Goal: Find specific page/section: Find specific page/section

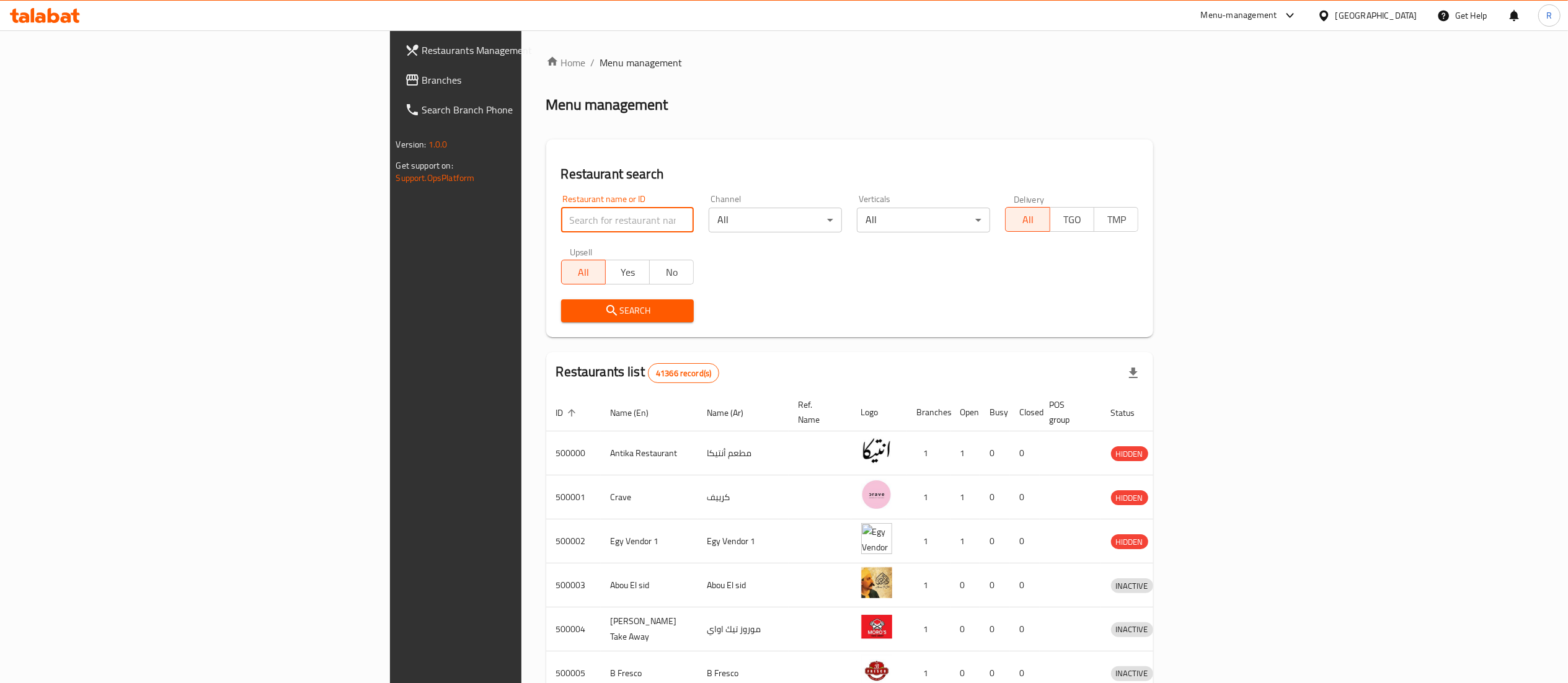
click at [561, 231] on input "search" at bounding box center [628, 220] width 133 height 25
type input "potasta"
click button "Search" at bounding box center [628, 311] width 133 height 23
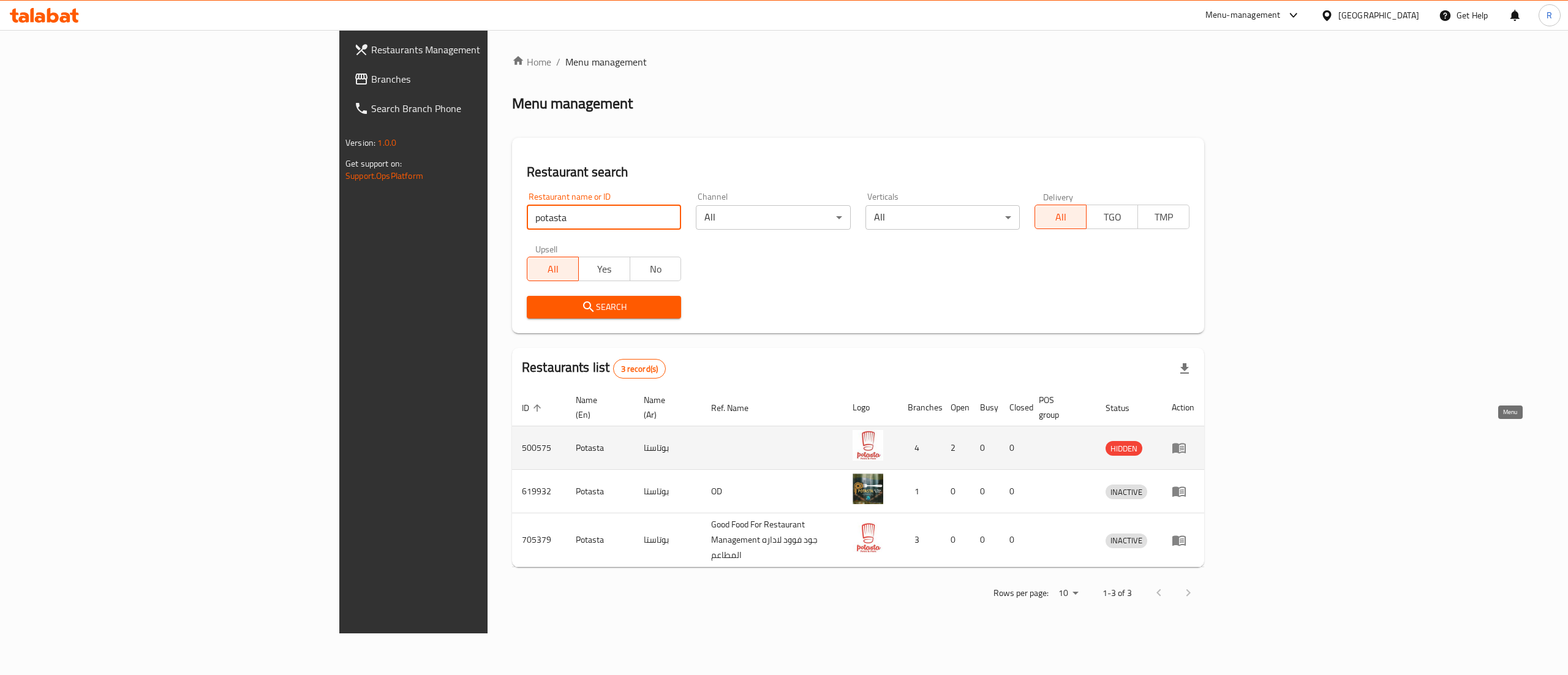
click at [1186, 443] on icon "enhanced table" at bounding box center [1179, 448] width 13 height 11
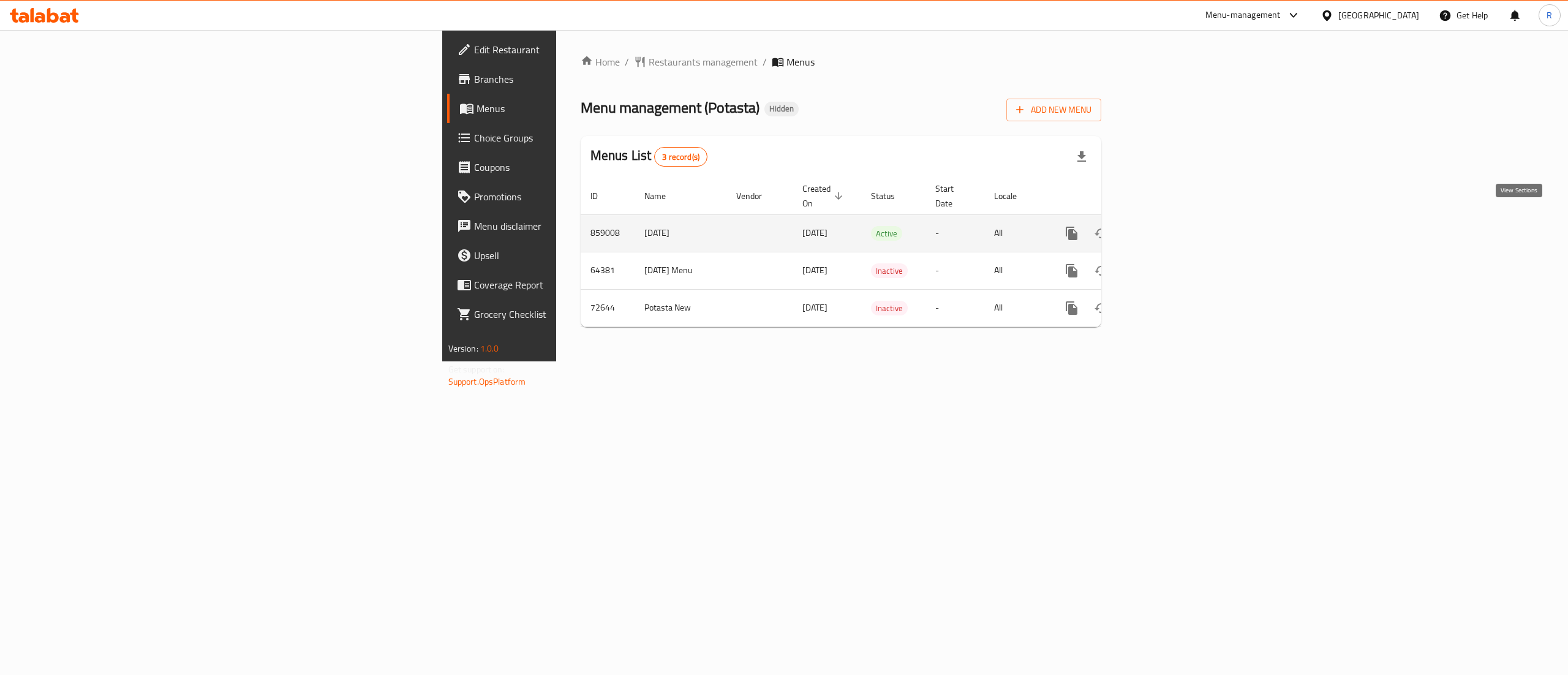
click at [1168, 226] on icon "enhanced table" at bounding box center [1159, 233] width 14 height 14
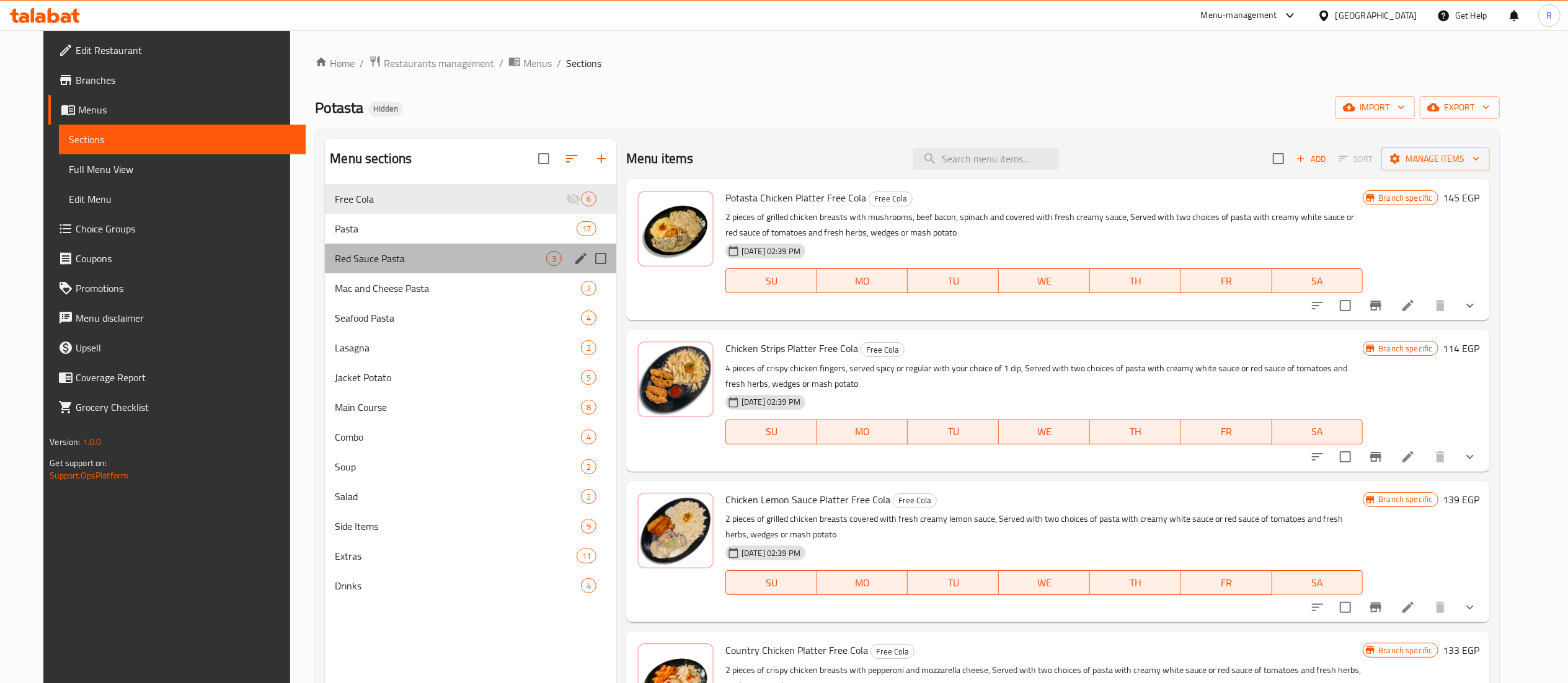
click at [382, 245] on div "Red Sauce Pasta 3" at bounding box center [470, 258] width 292 height 30
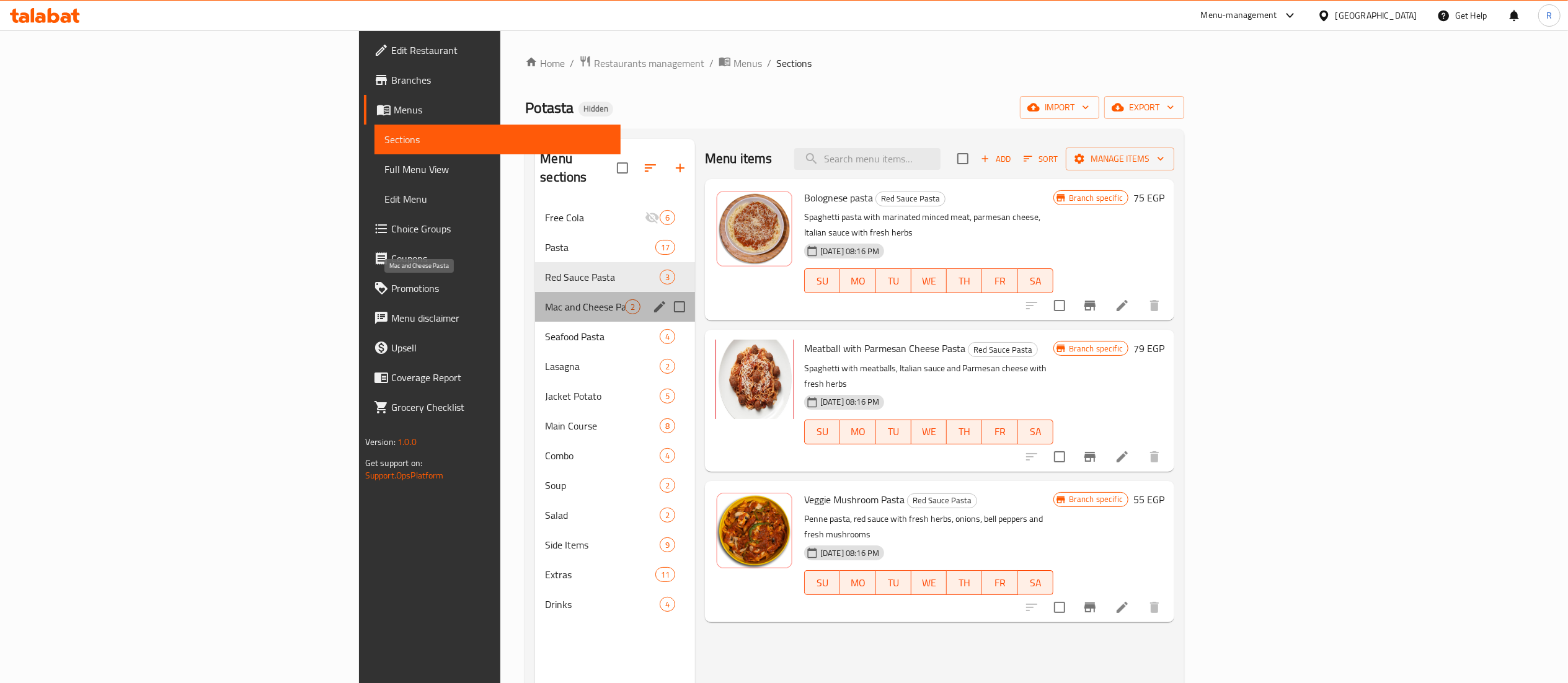
click at [545, 299] on span "Mac and Cheese Pasta" at bounding box center [585, 306] width 80 height 15
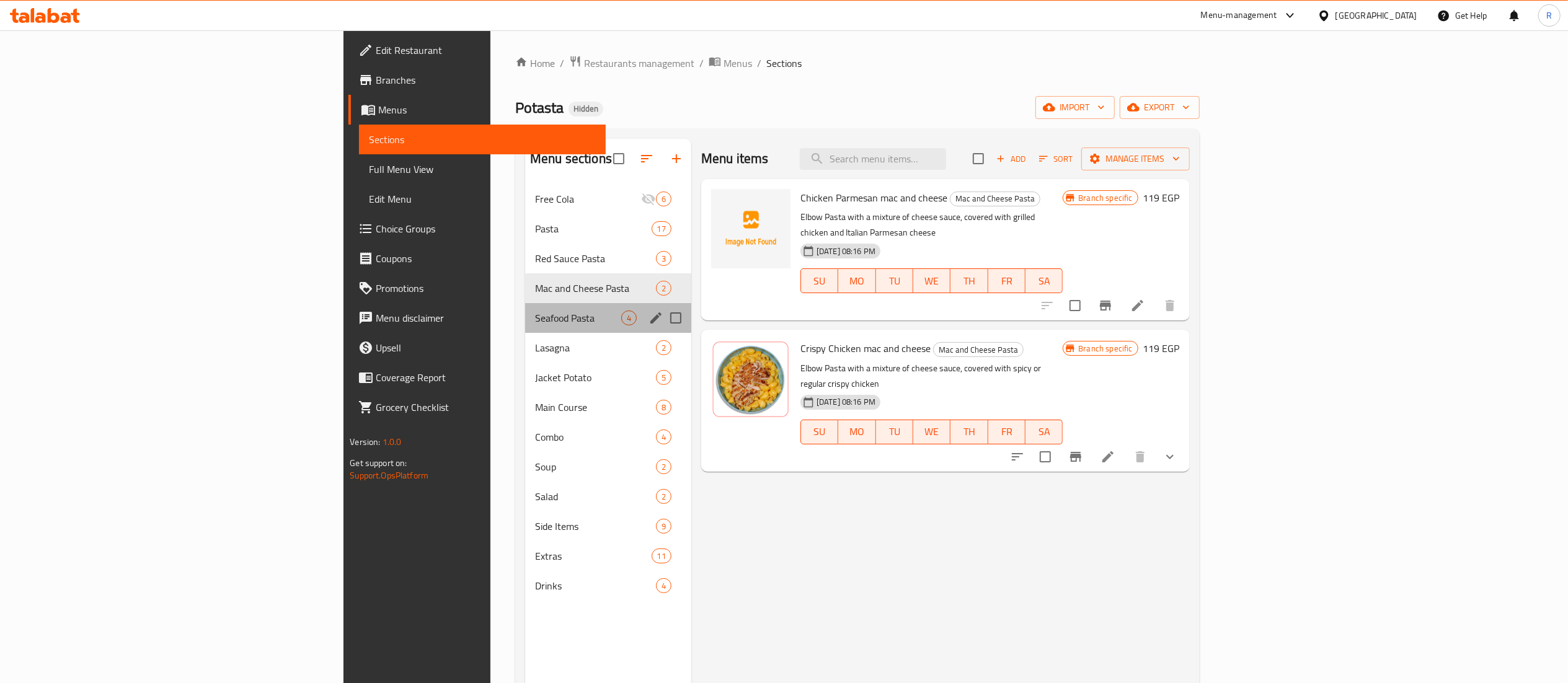
click at [525, 332] on div "Seafood Pasta 4" at bounding box center [607, 318] width 166 height 30
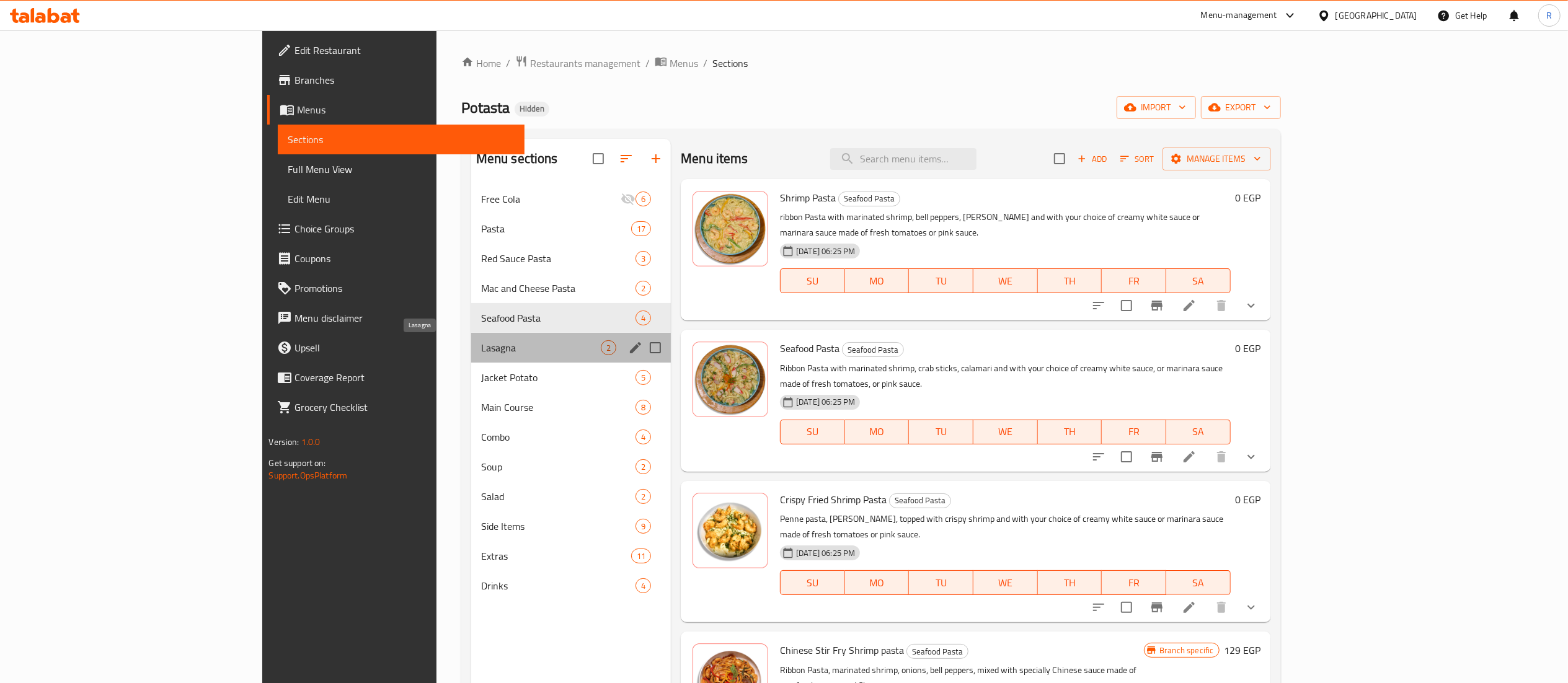
click at [481, 351] on span "Lasagna" at bounding box center [541, 348] width 119 height 15
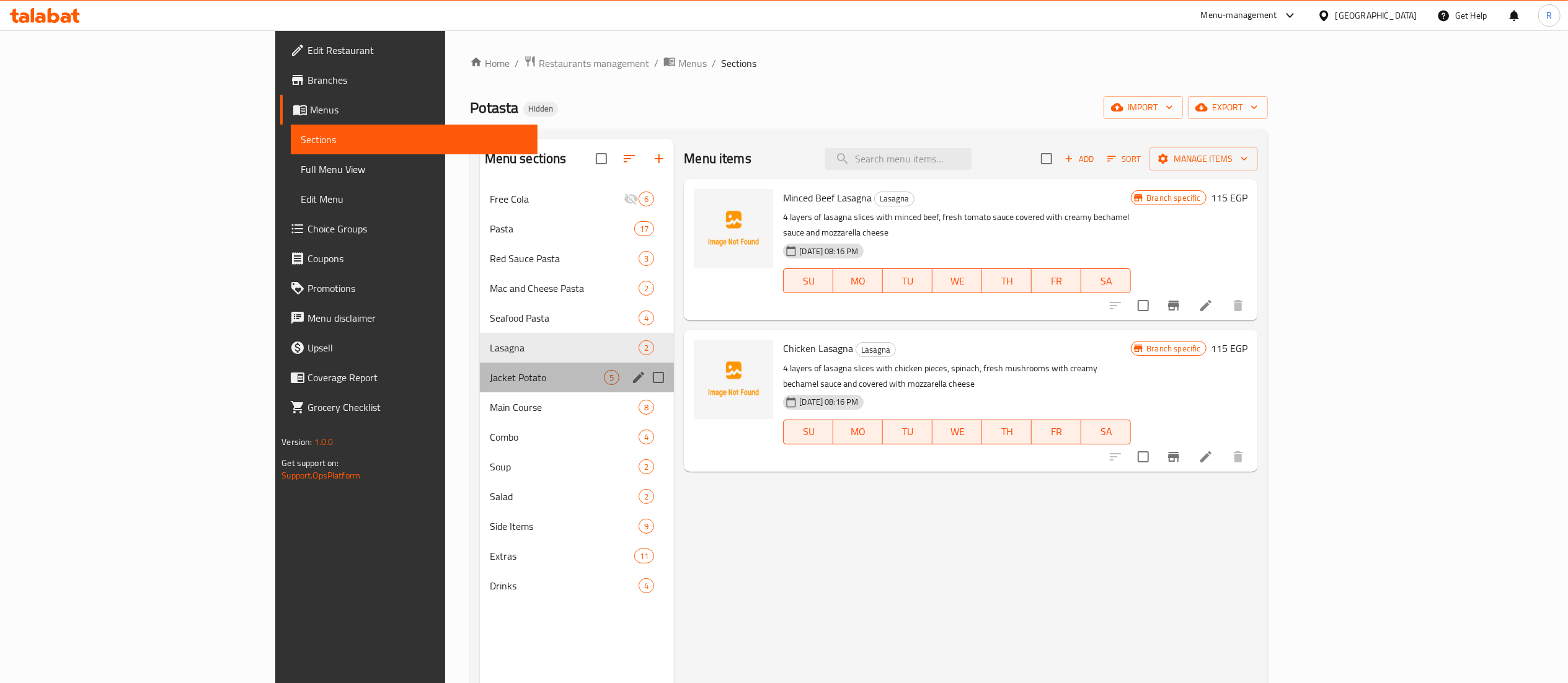
click at [480, 391] on div "Jacket Potato 5" at bounding box center [577, 377] width 194 height 30
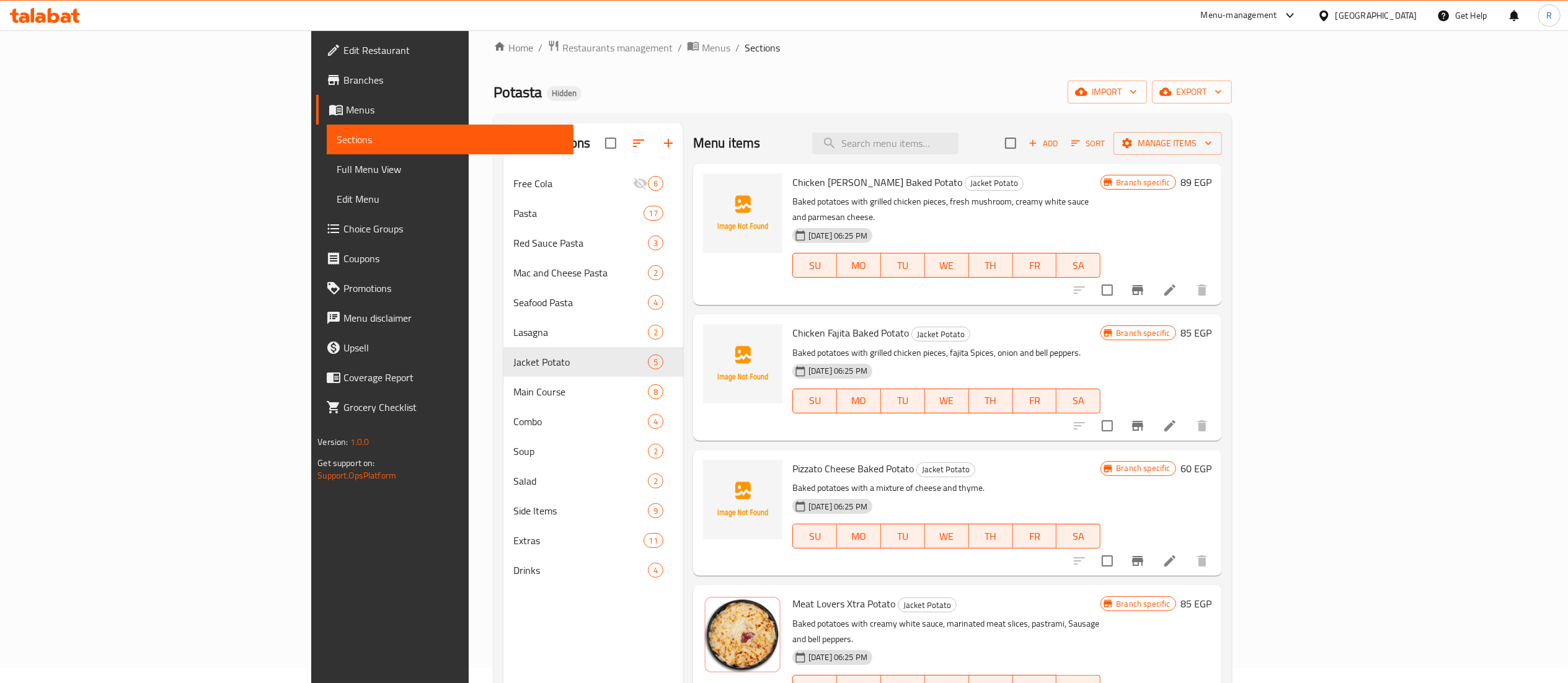
scroll to position [13, 0]
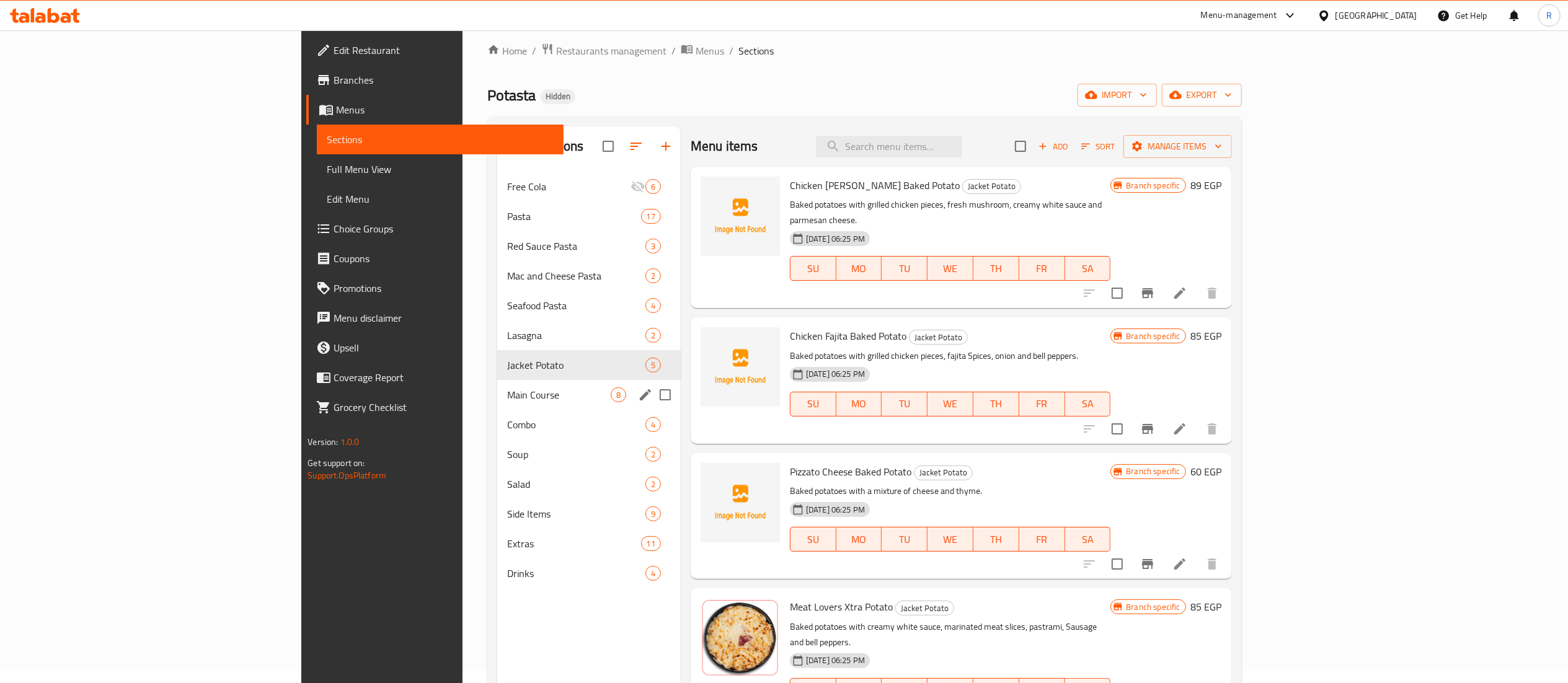
click at [497, 383] on div "Main Course 8" at bounding box center [589, 395] width 184 height 30
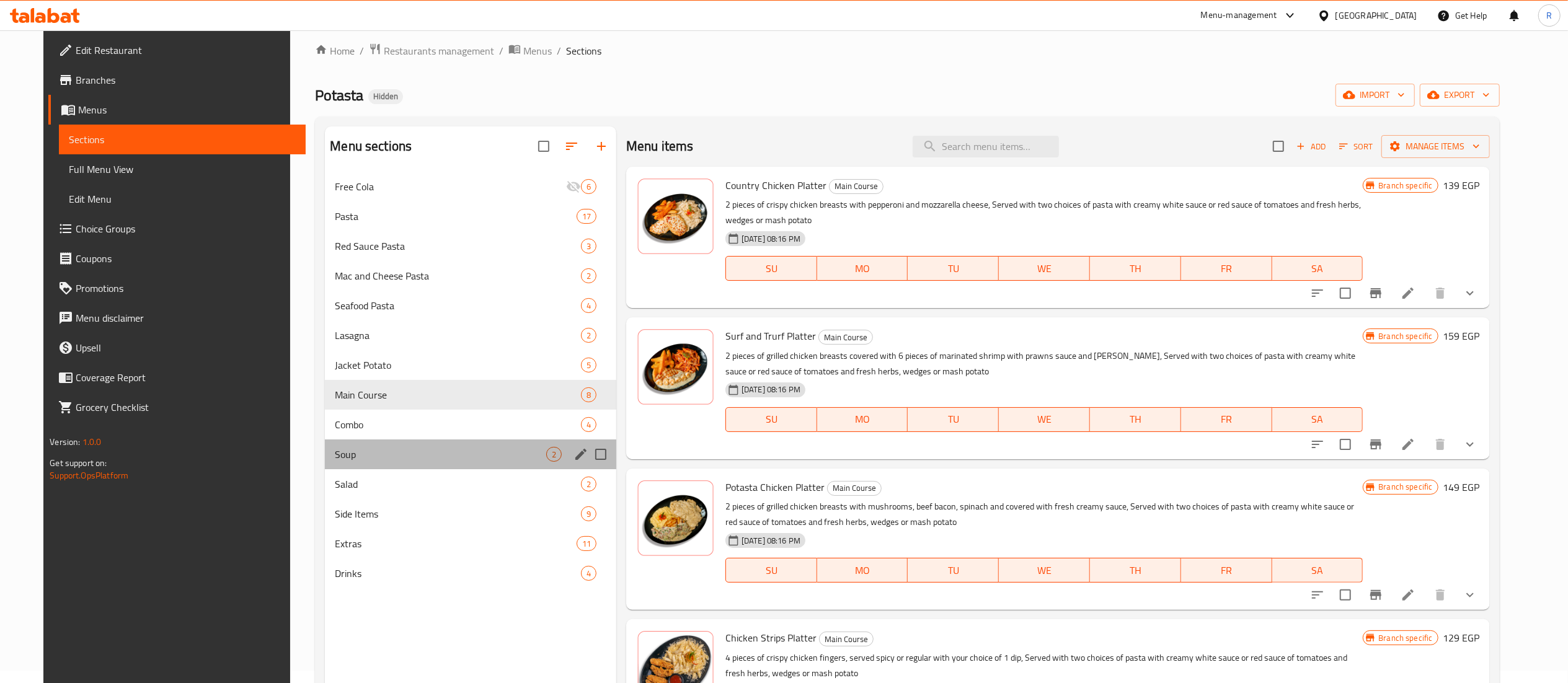
click at [400, 441] on div "Soup 2" at bounding box center [470, 454] width 292 height 30
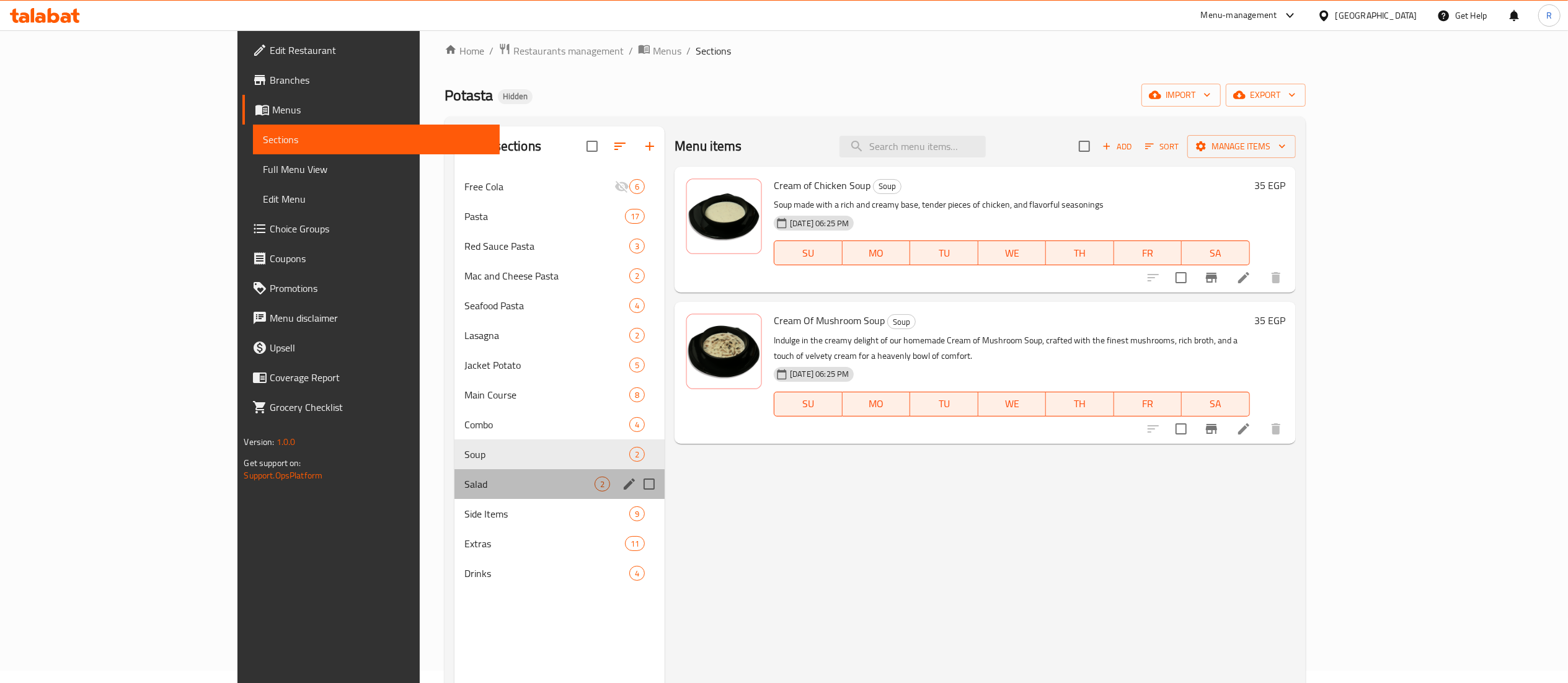
click at [454, 496] on div "Salad 2" at bounding box center [559, 484] width 210 height 30
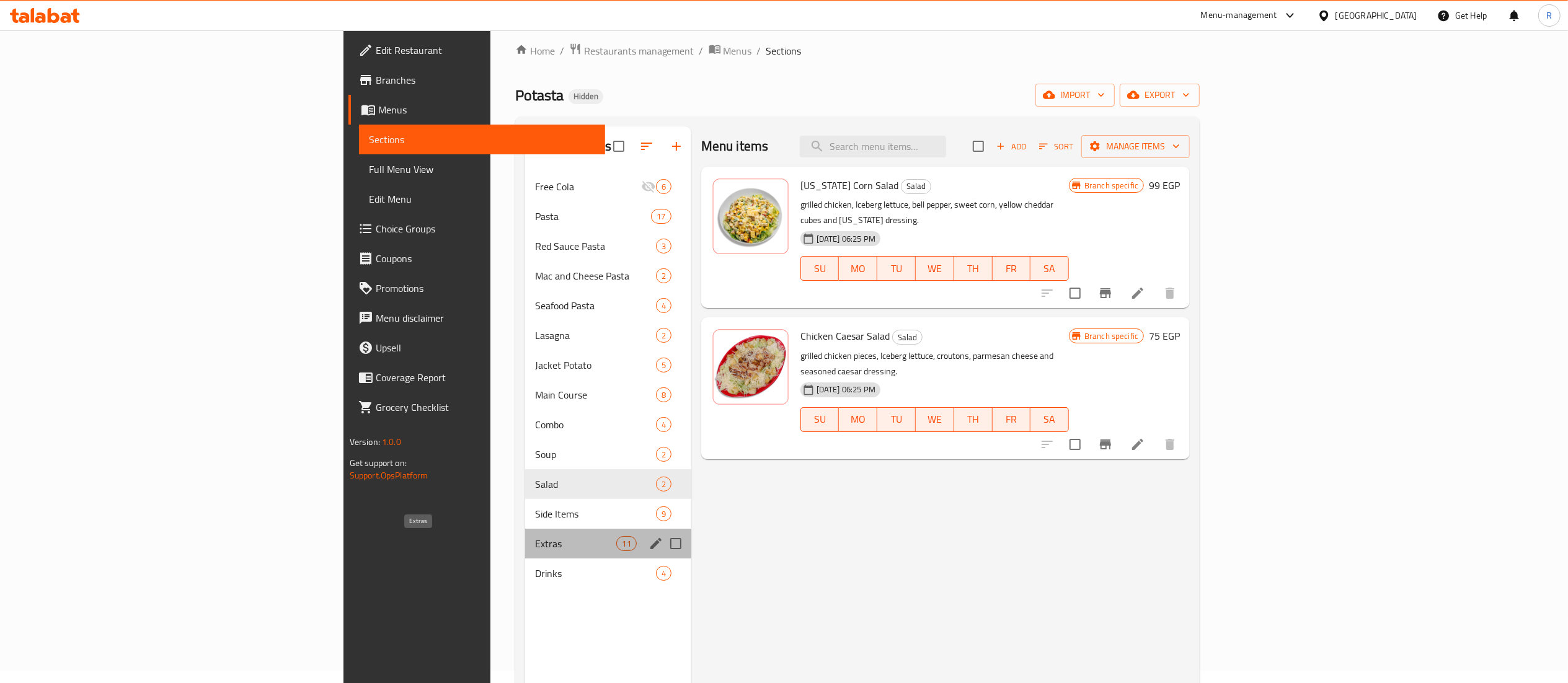
click at [535, 542] on span "Extras" at bounding box center [576, 543] width 82 height 15
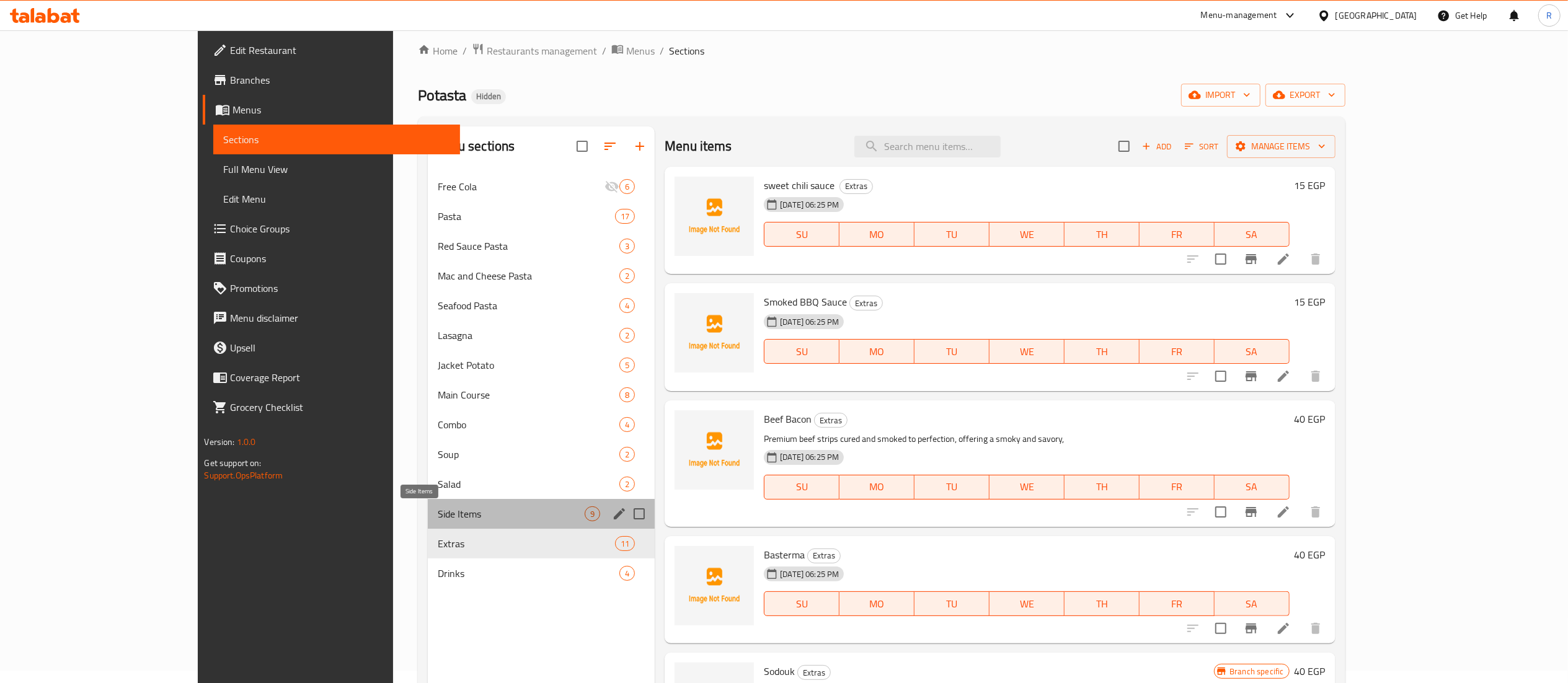
click at [438, 510] on span "Side Items" at bounding box center [511, 513] width 147 height 15
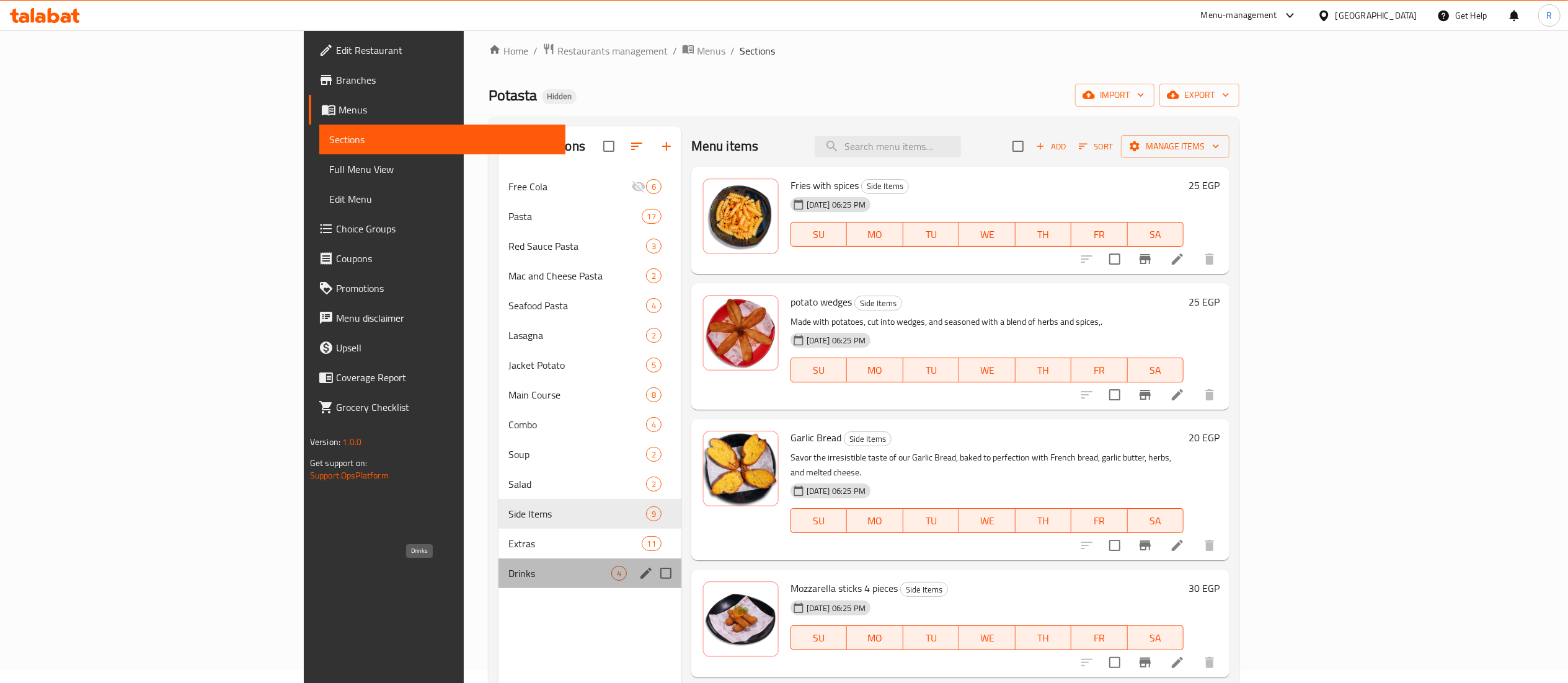
click at [508, 568] on span "Drinks" at bounding box center [560, 573] width 103 height 15
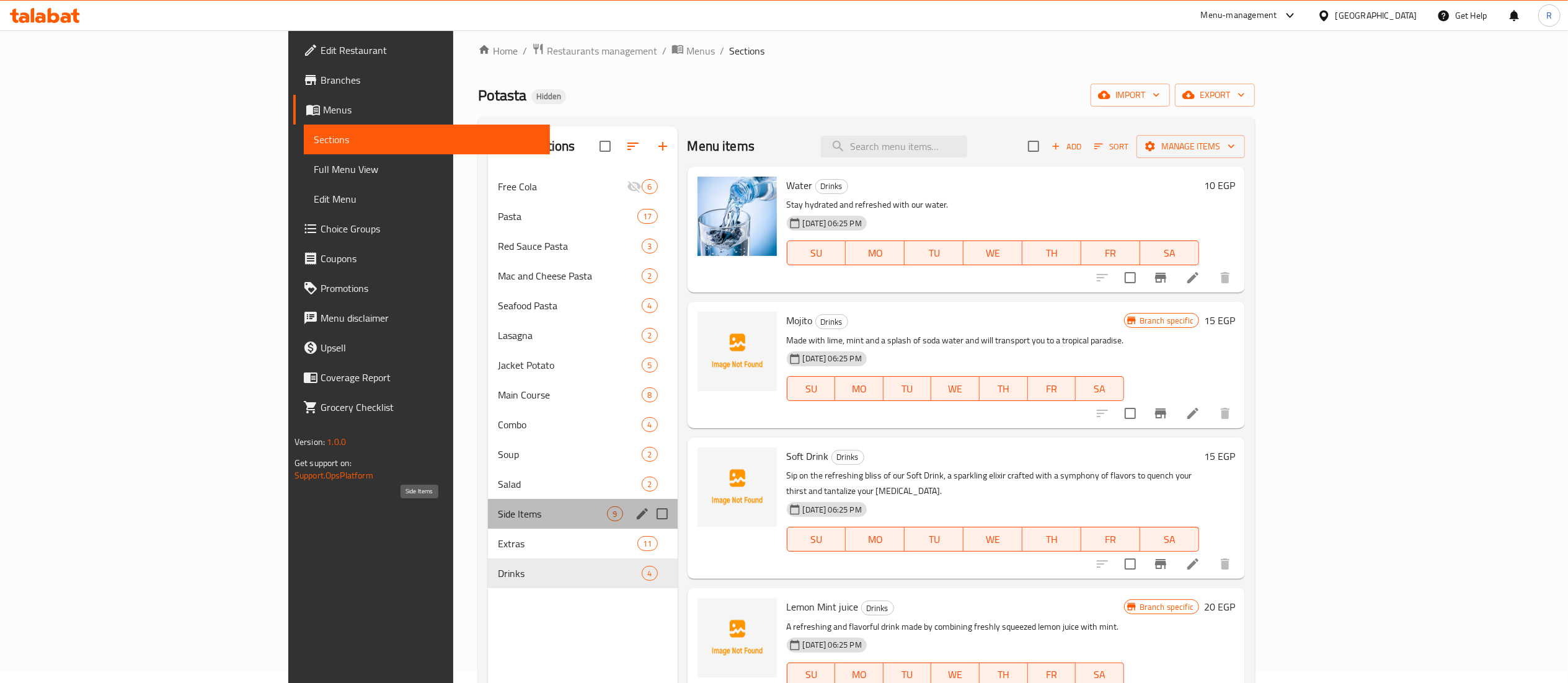
click at [498, 511] on span "Side Items" at bounding box center [553, 513] width 109 height 15
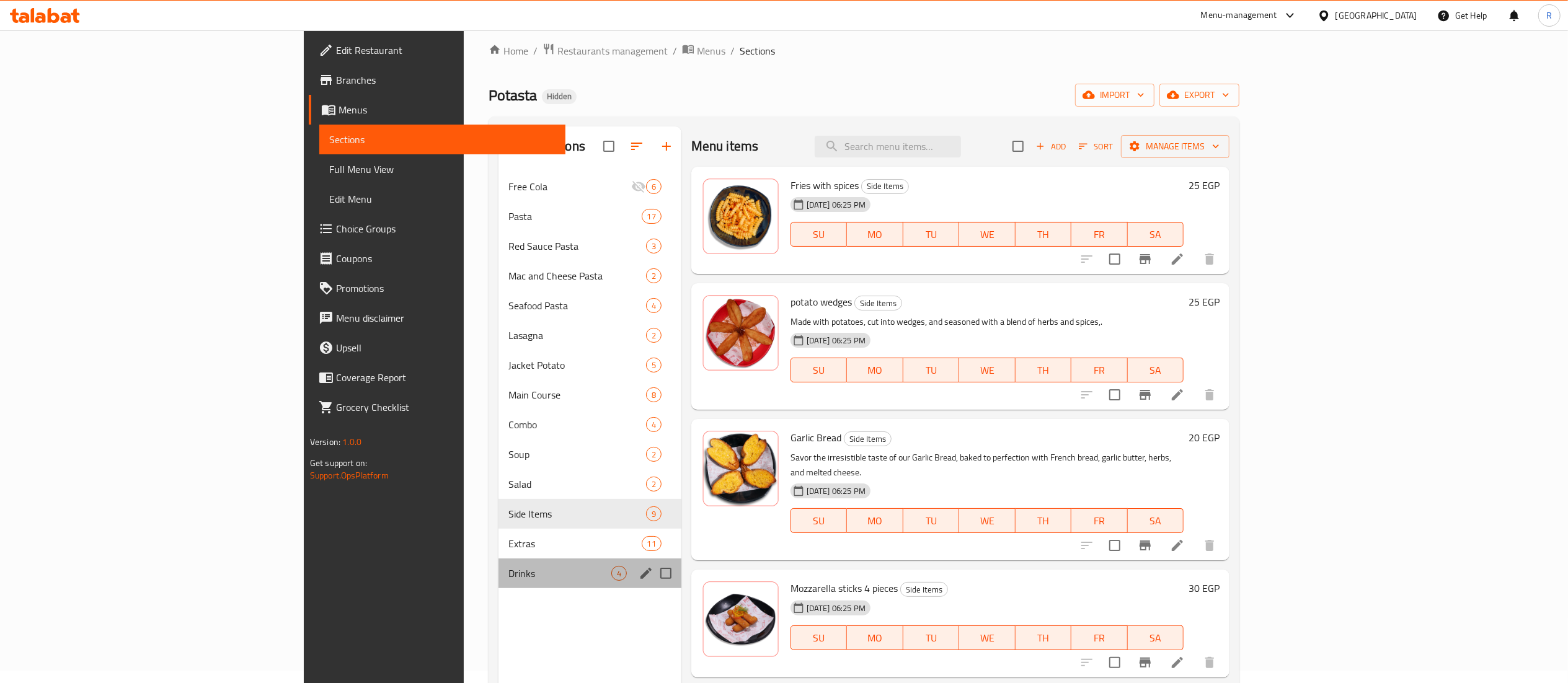
click at [508, 581] on span "Drinks" at bounding box center [560, 573] width 103 height 15
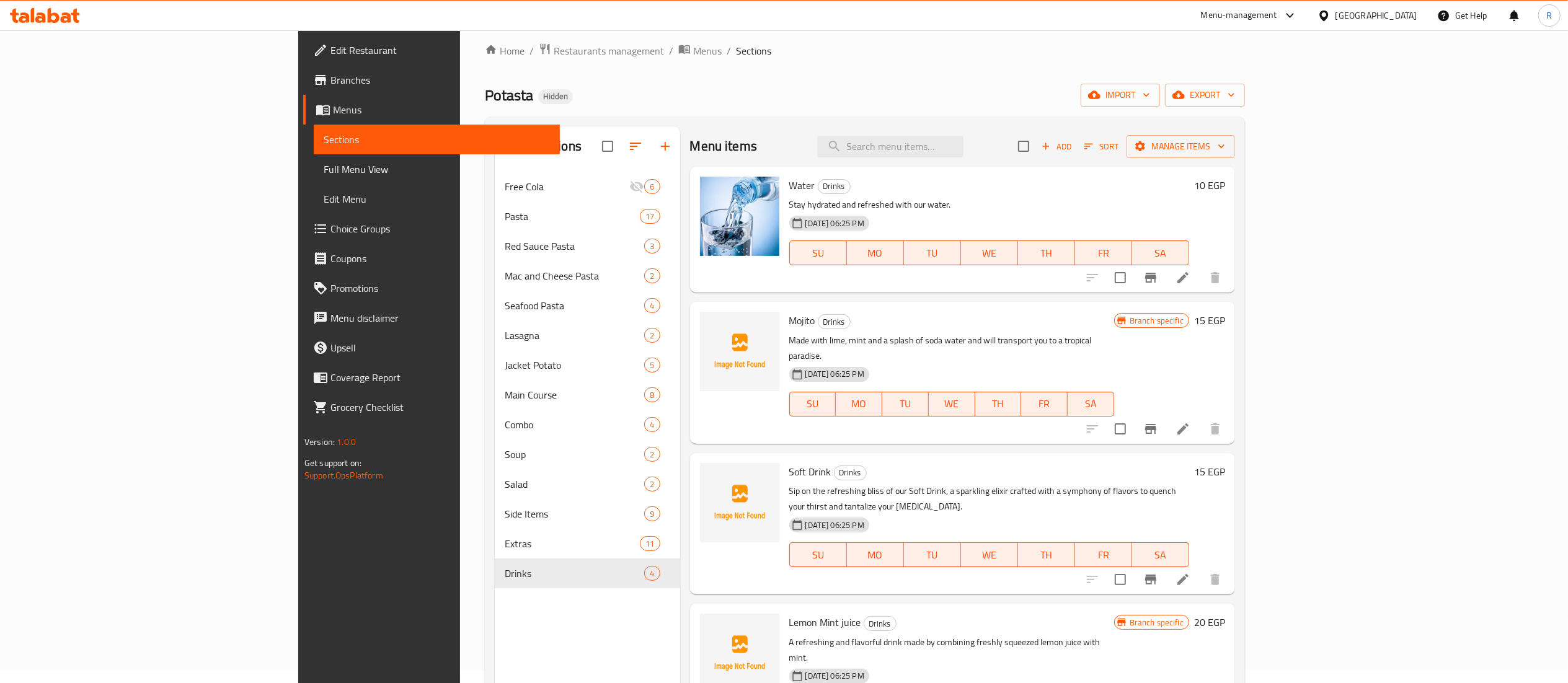
scroll to position [174, 0]
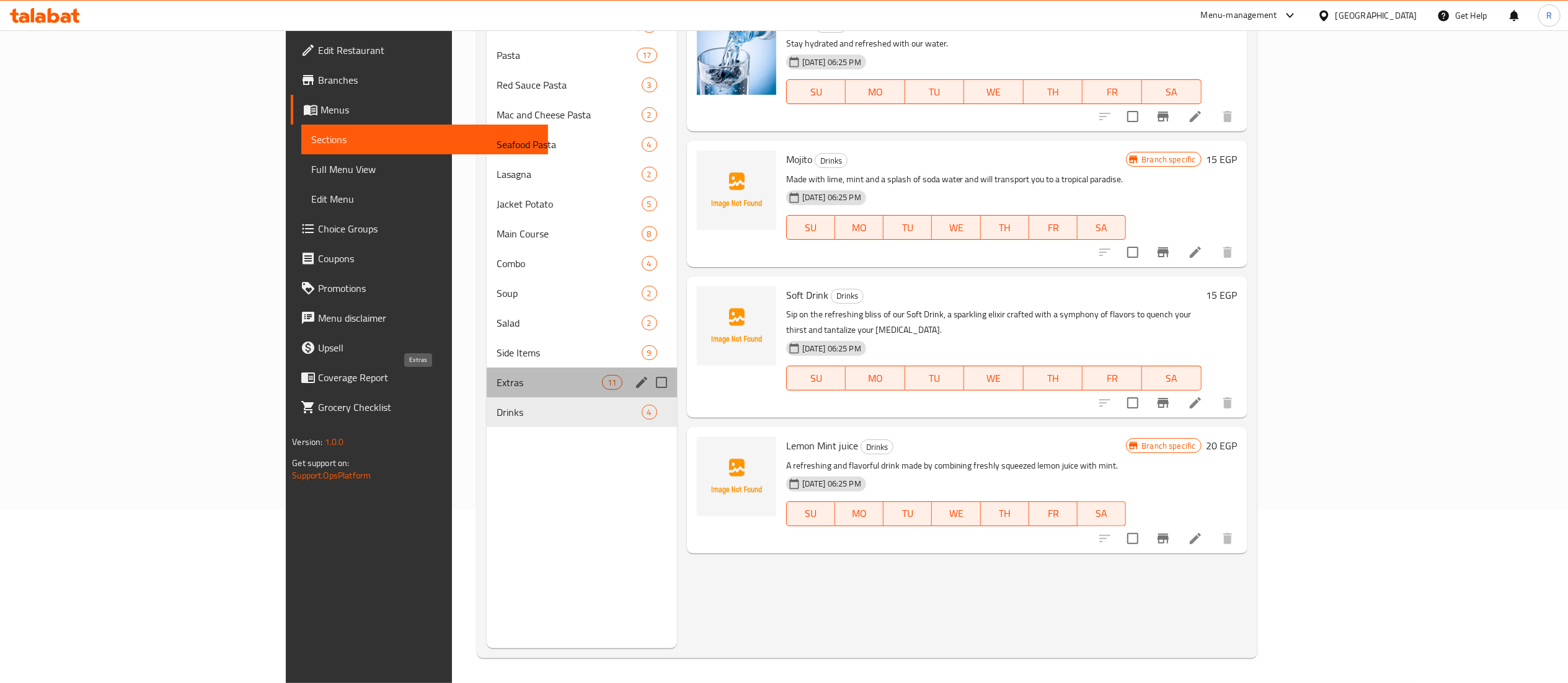
click at [497, 383] on span "Extras" at bounding box center [550, 382] width 105 height 15
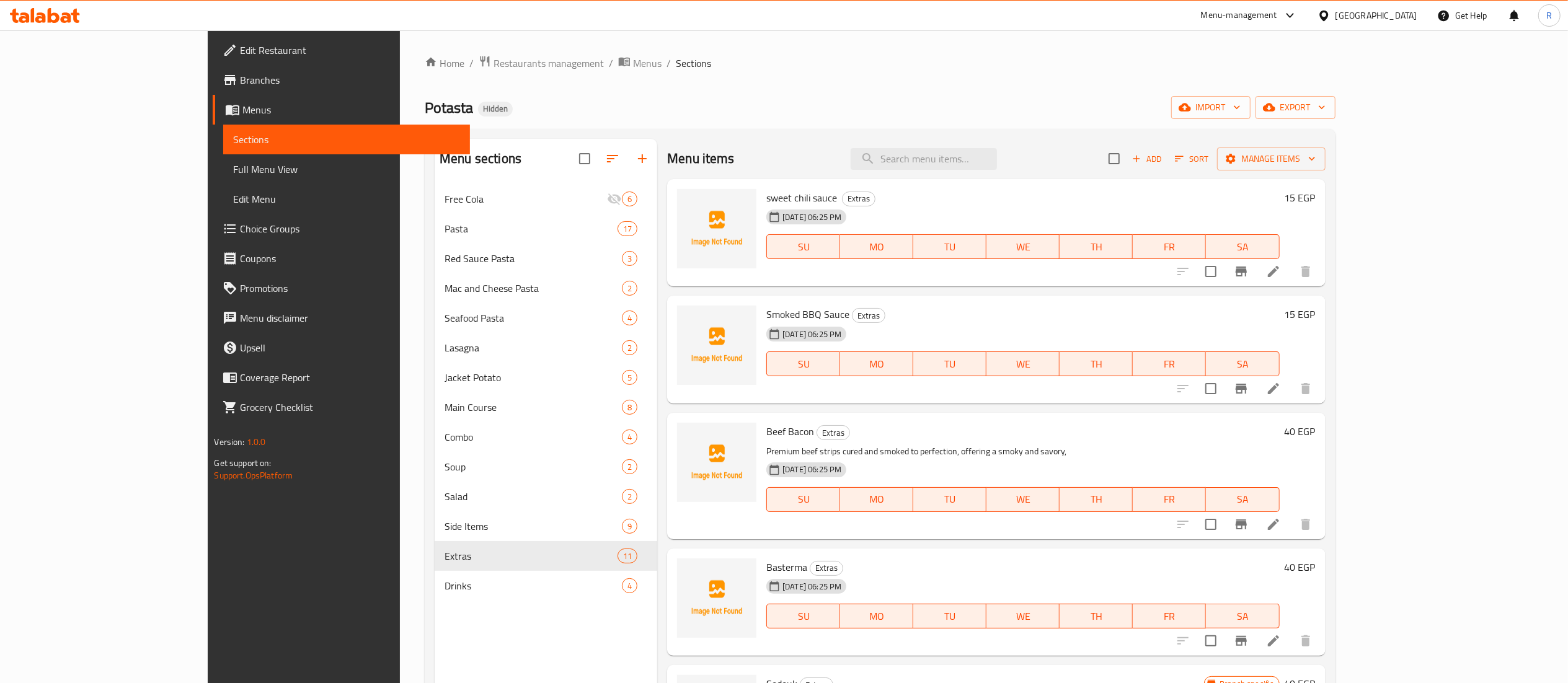
scroll to position [1, 0]
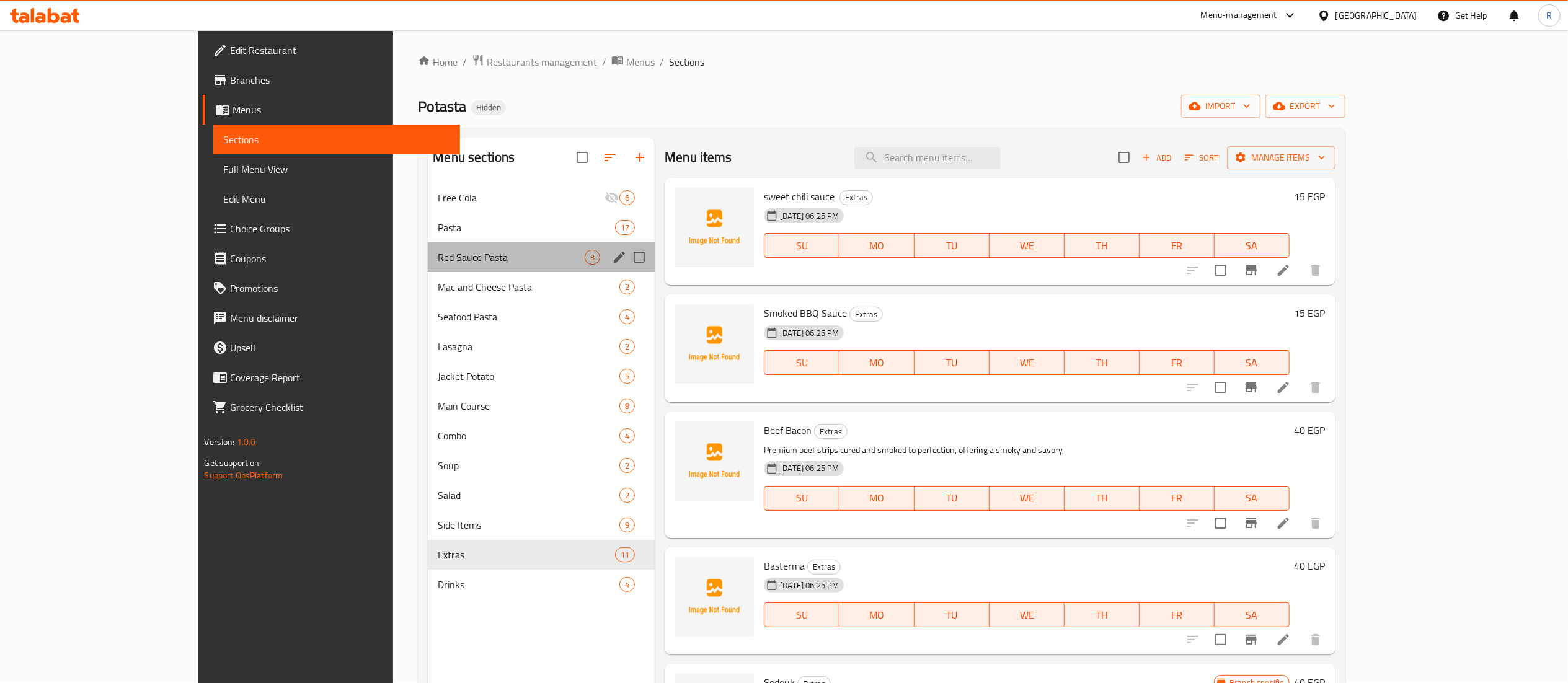
click at [428, 243] on div "Red Sauce Pasta 3" at bounding box center [541, 257] width 227 height 30
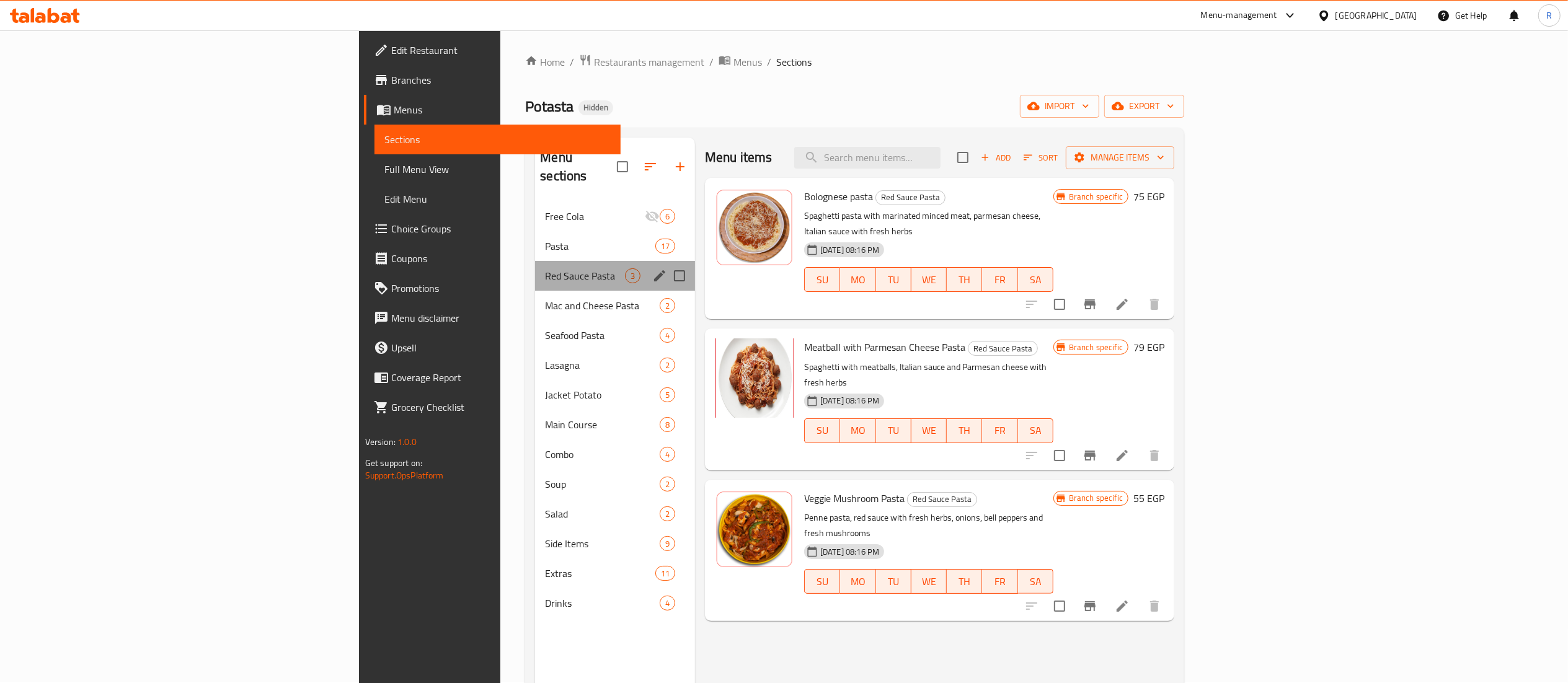
click at [535, 261] on div "Red Sauce Pasta 3" at bounding box center [615, 276] width 160 height 30
click at [535, 295] on div "Mac and Cheese Pasta 2" at bounding box center [615, 306] width 160 height 30
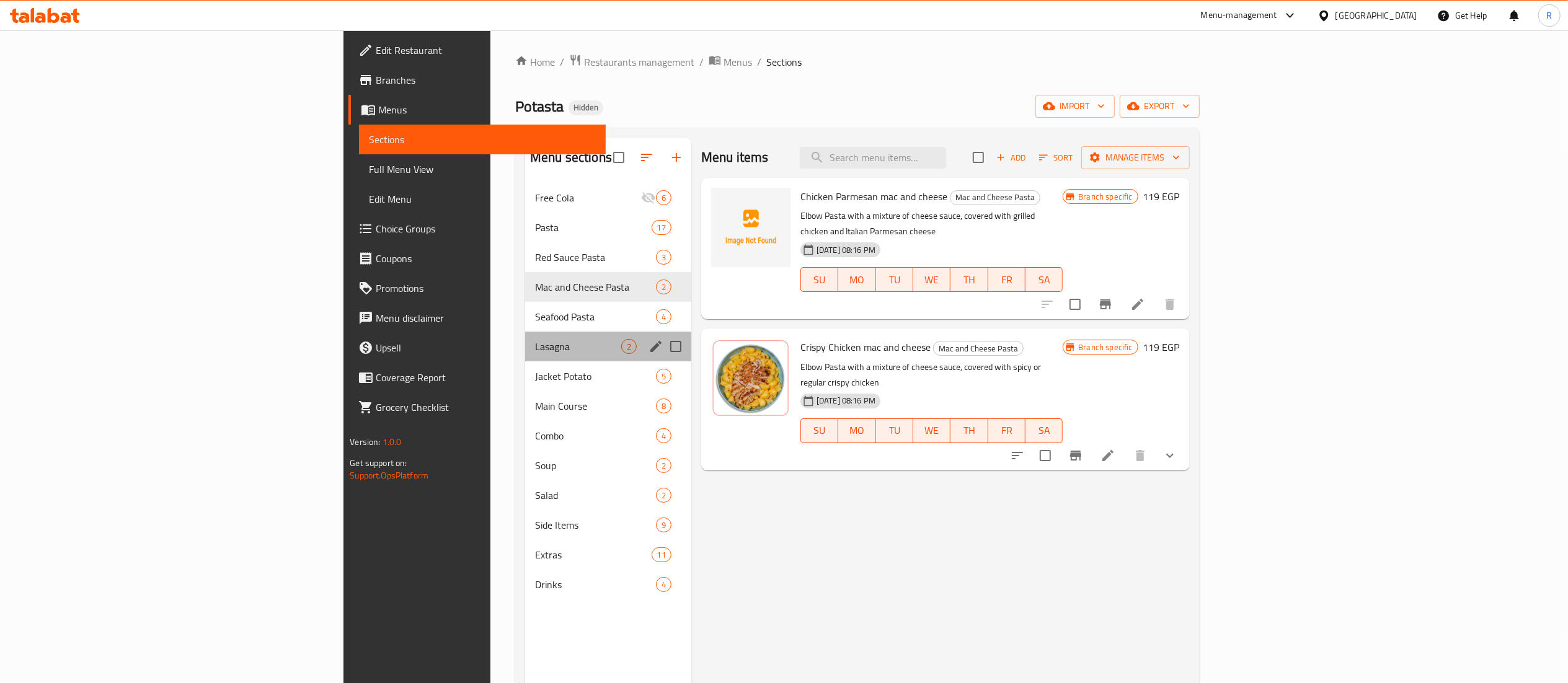
click at [525, 334] on div "Lasagna 2" at bounding box center [607, 346] width 166 height 30
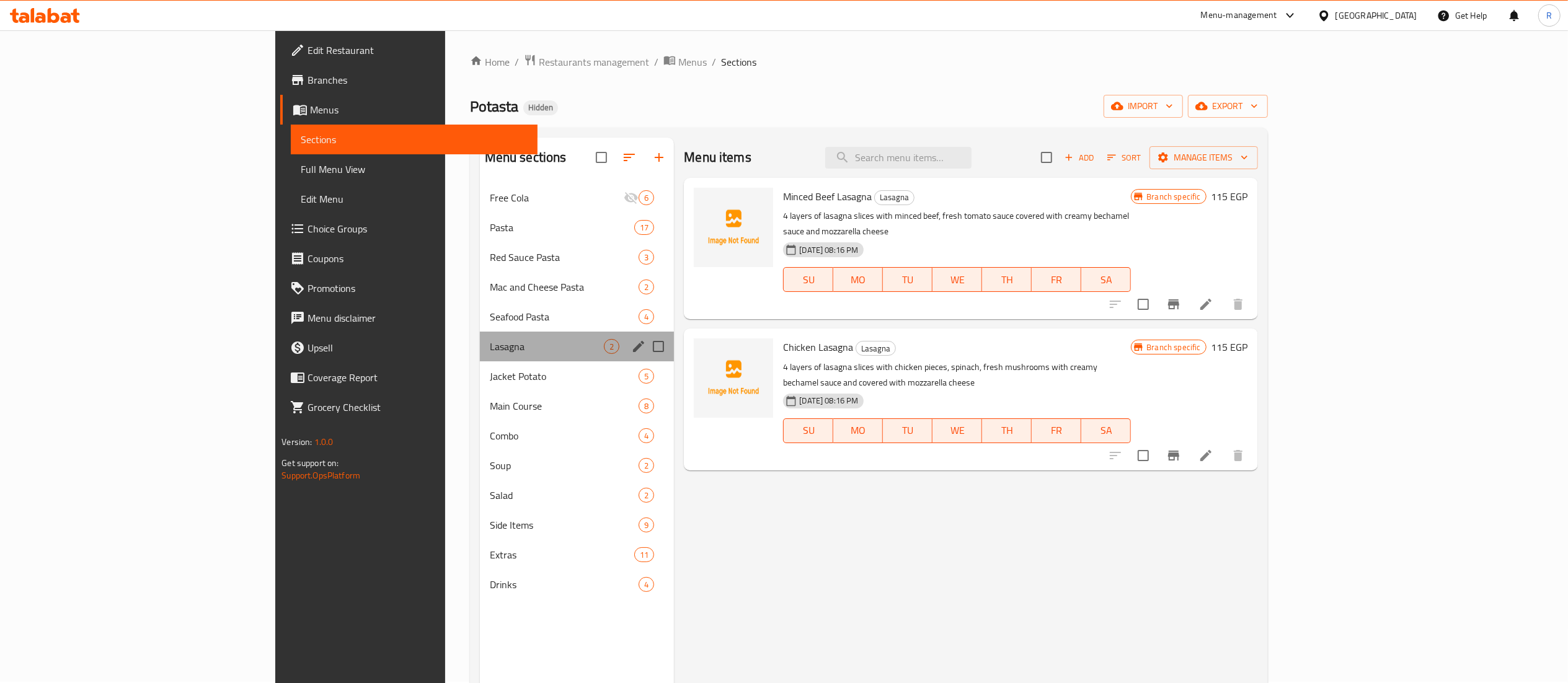
click at [480, 334] on div "Lasagna 2" at bounding box center [577, 346] width 194 height 30
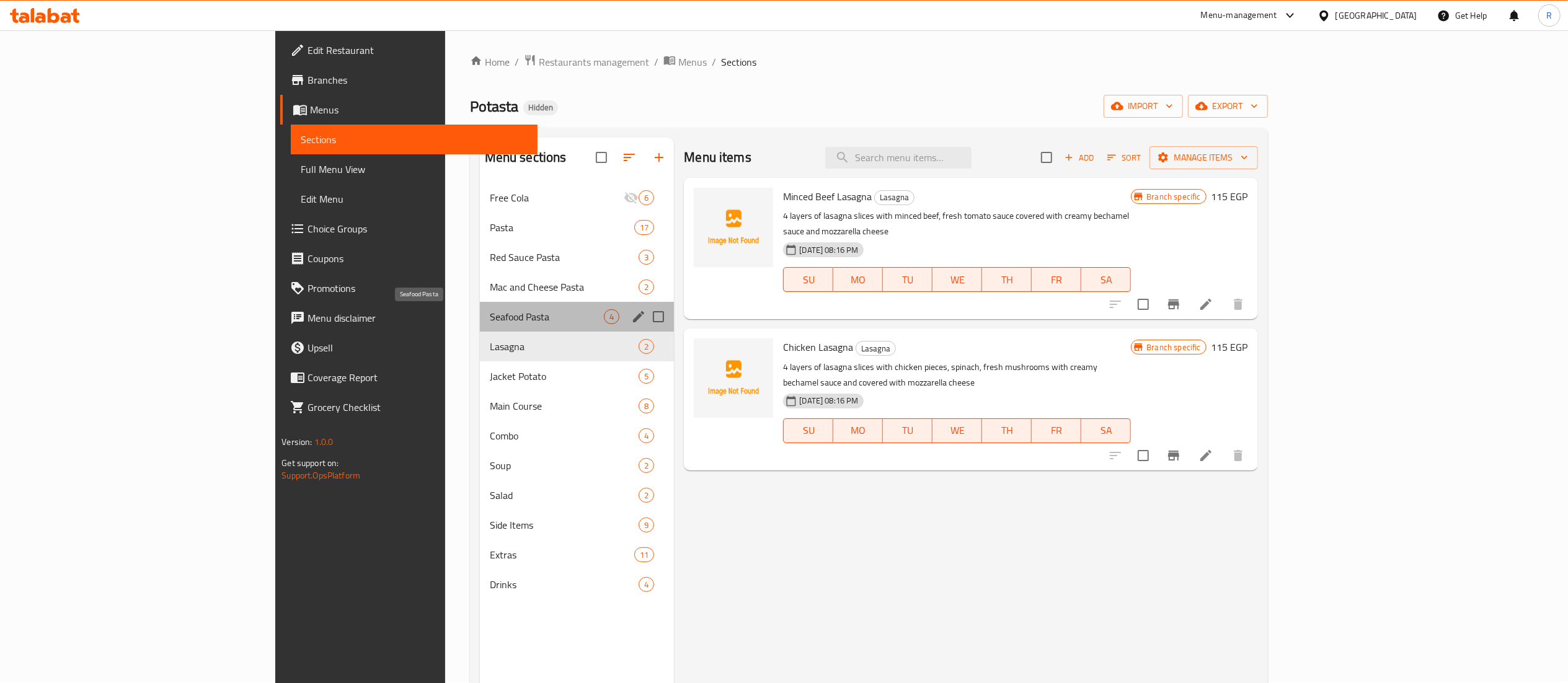
click at [490, 309] on span "Seafood Pasta" at bounding box center [547, 316] width 115 height 15
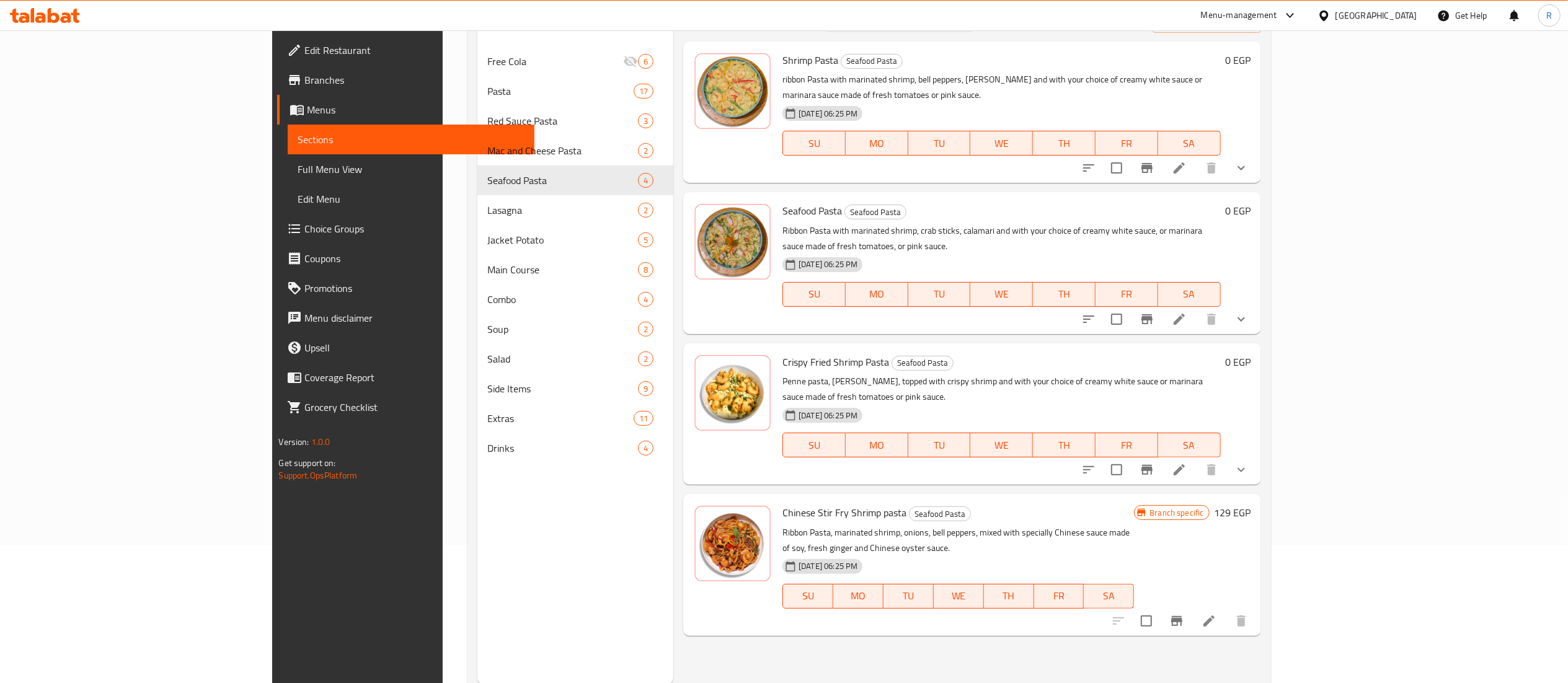
scroll to position [140, 0]
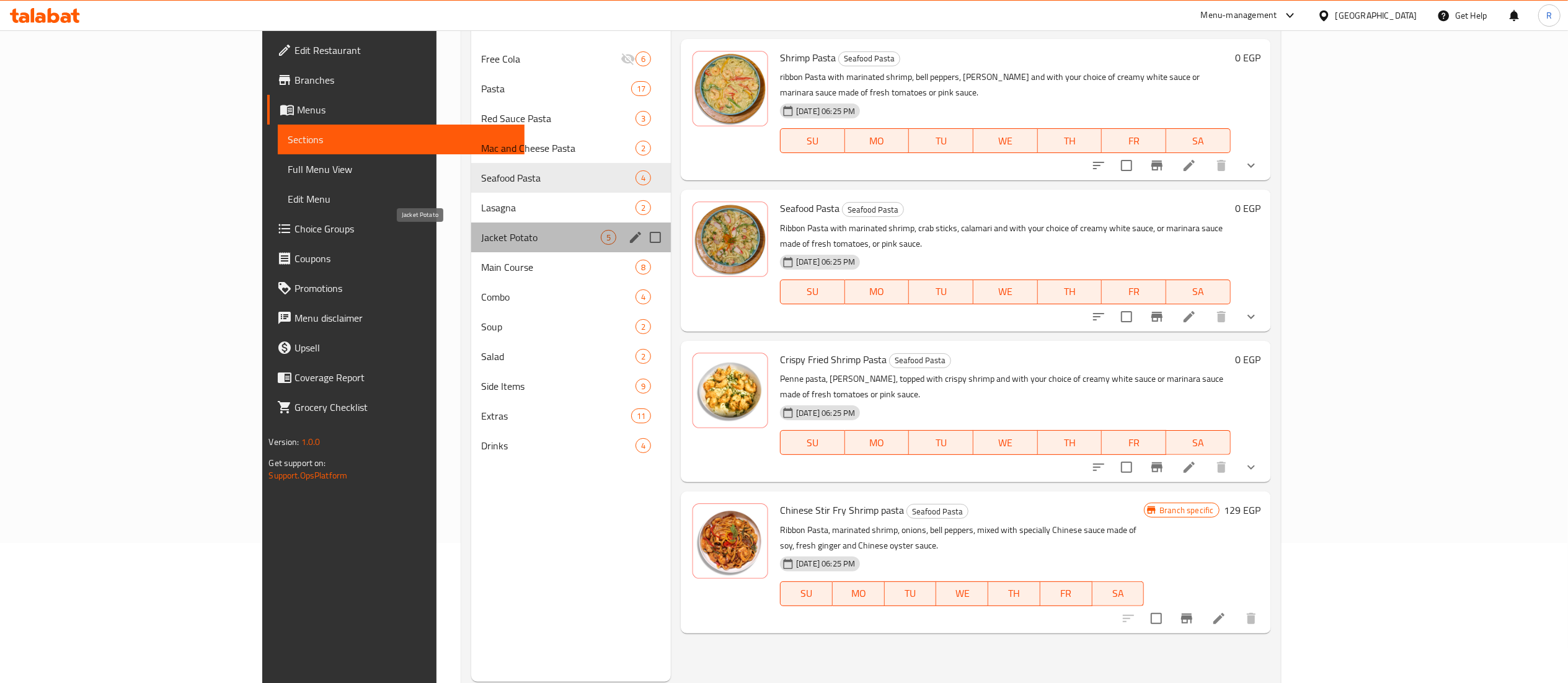
click at [481, 238] on span "Jacket Potato" at bounding box center [541, 237] width 119 height 15
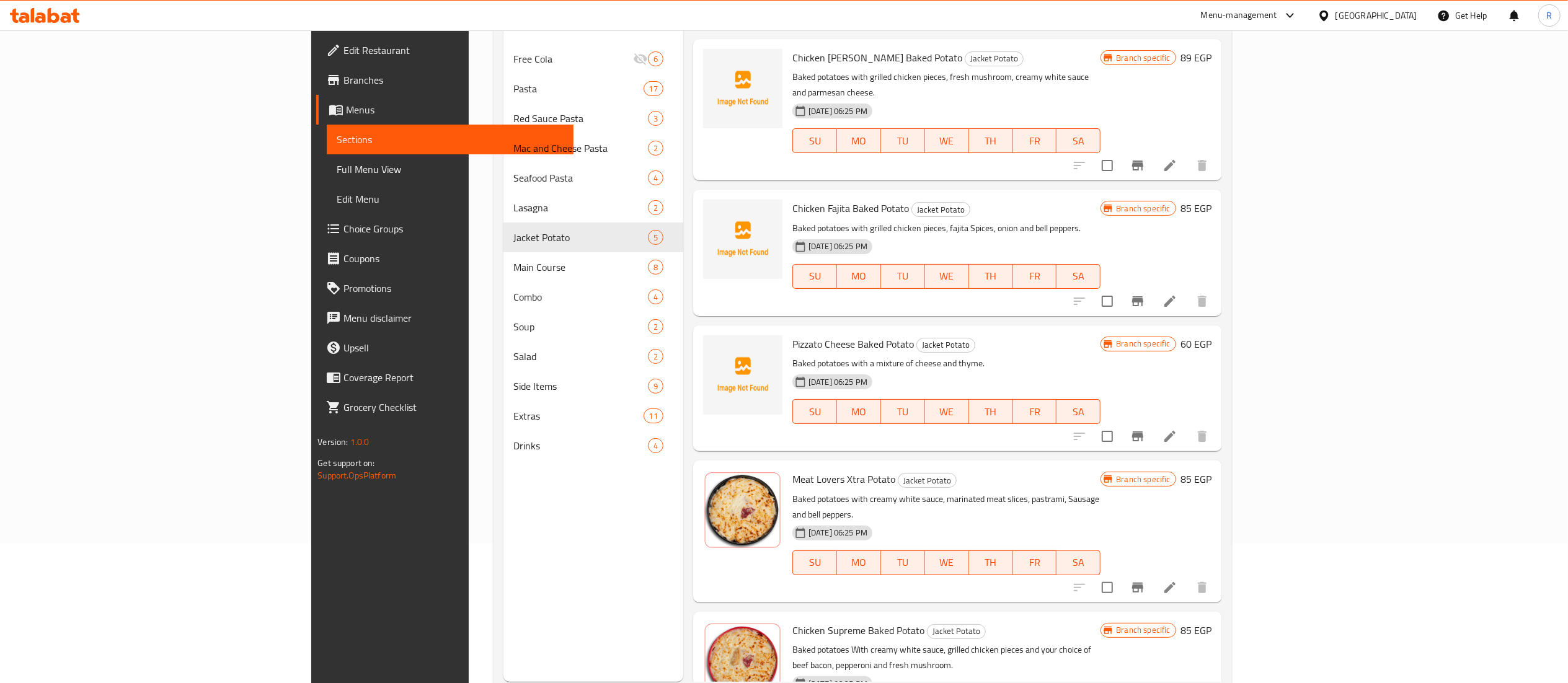
scroll to position [25, 0]
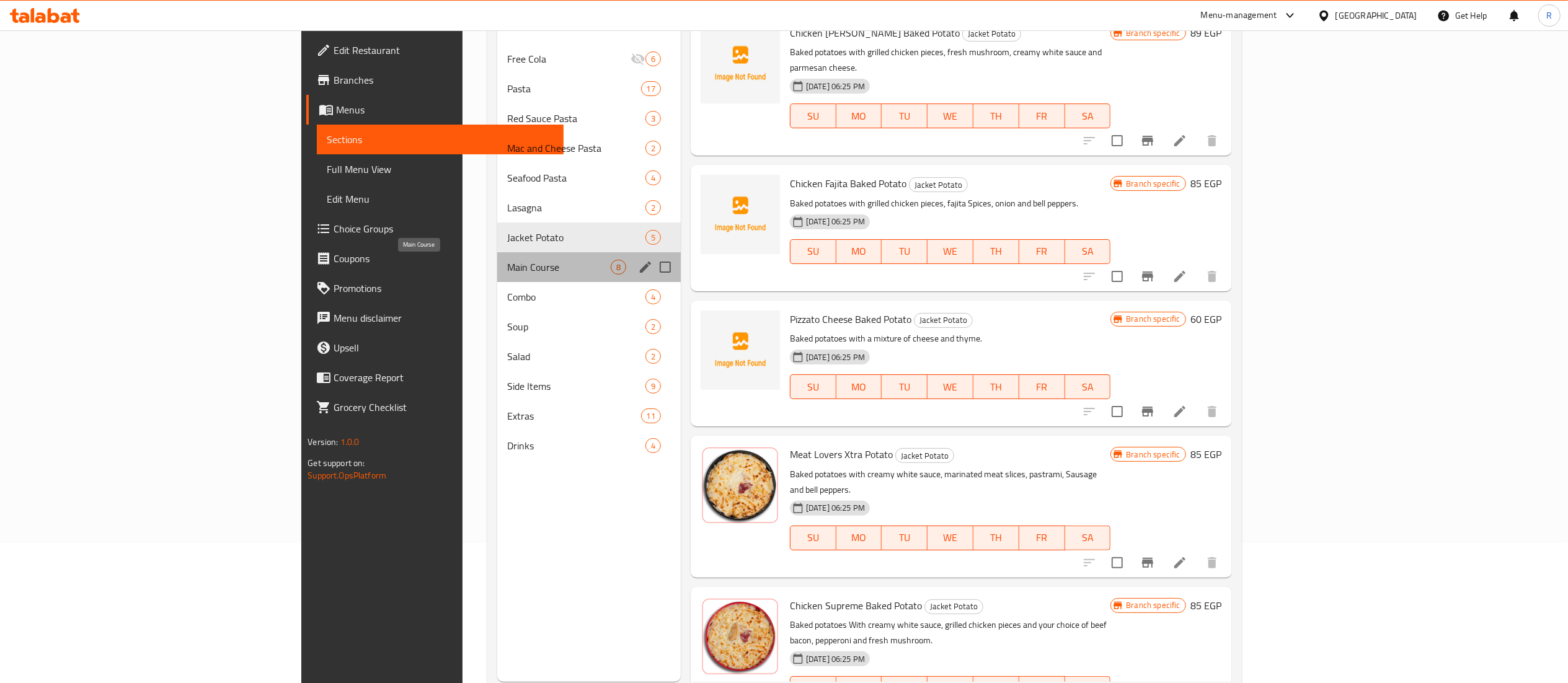
click at [507, 260] on span "Main Course" at bounding box center [558, 267] width 104 height 15
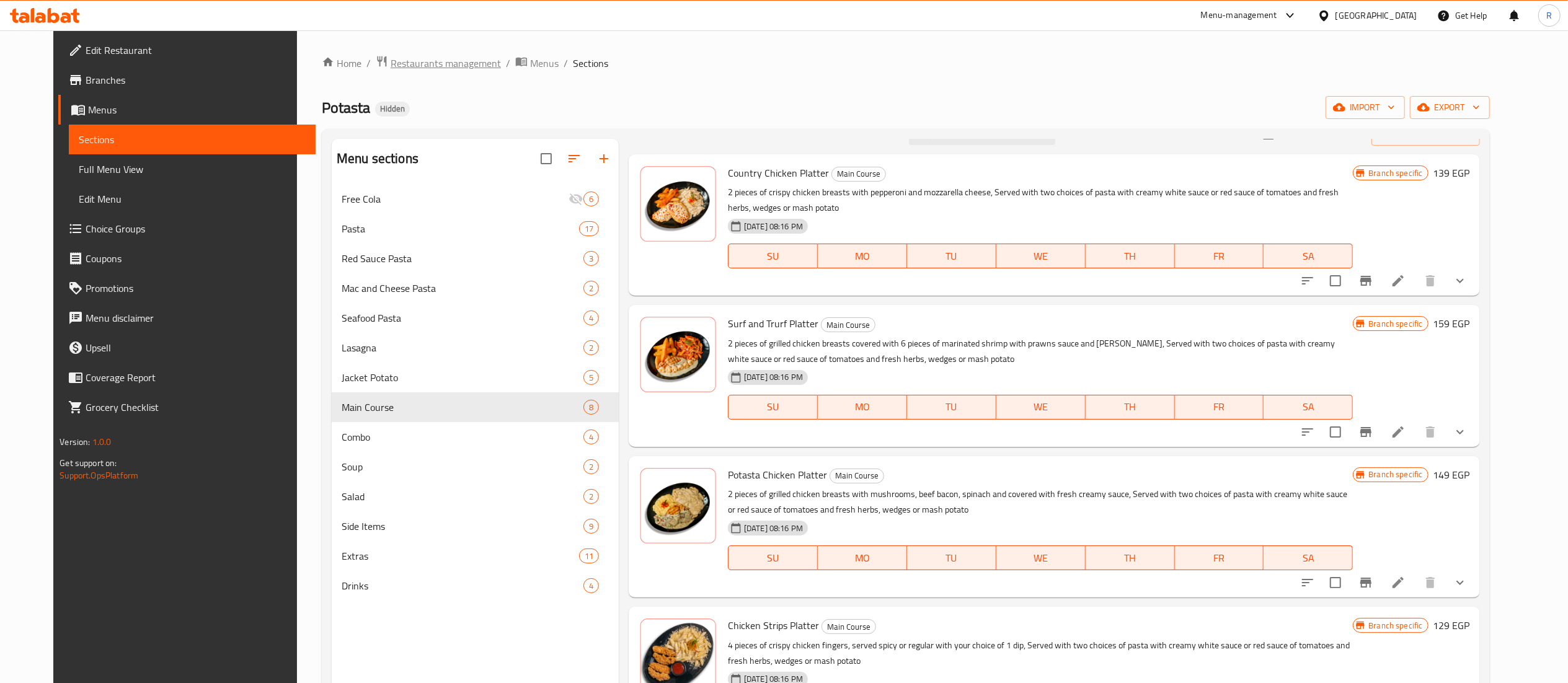
click at [437, 66] on span "Restaurants management" at bounding box center [446, 63] width 111 height 15
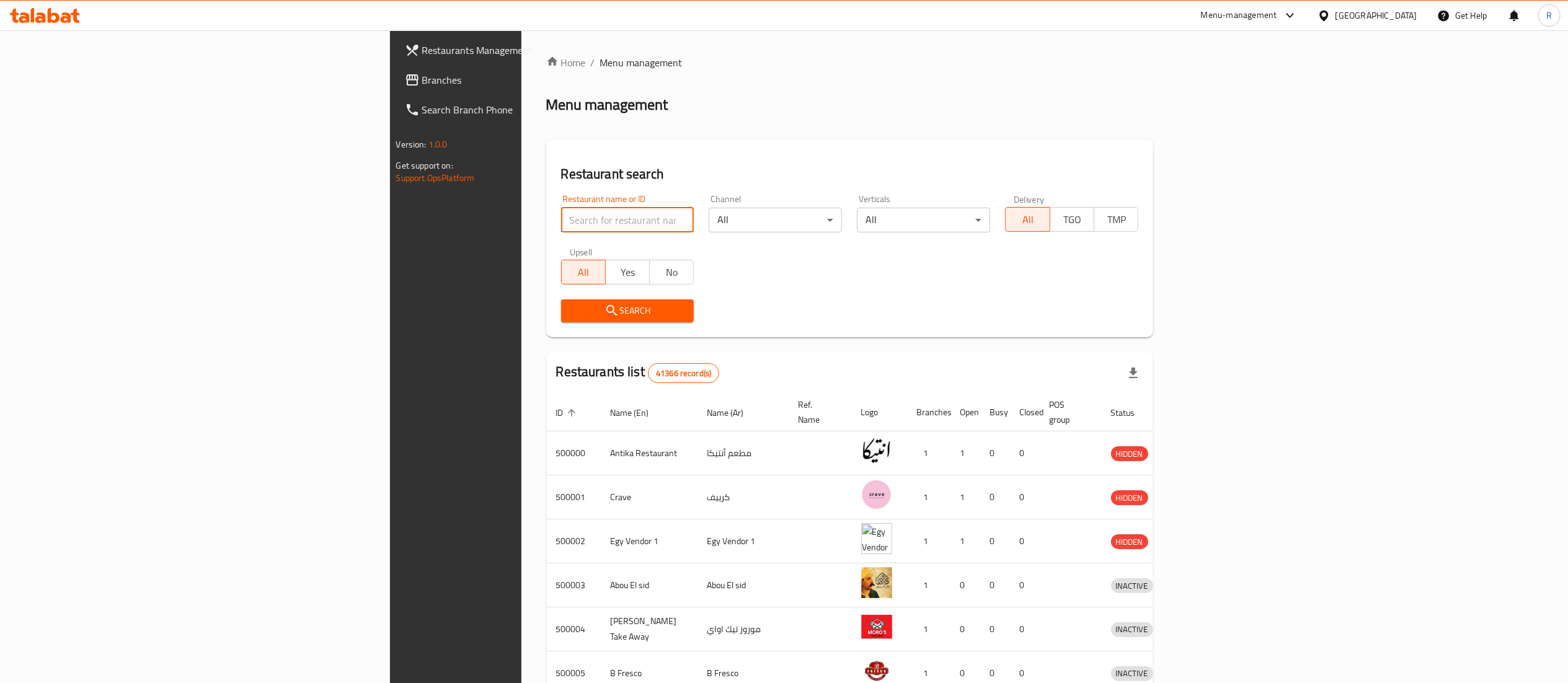
click at [561, 218] on input "search" at bounding box center [628, 220] width 133 height 25
type input "5"
